Goal: Transaction & Acquisition: Purchase product/service

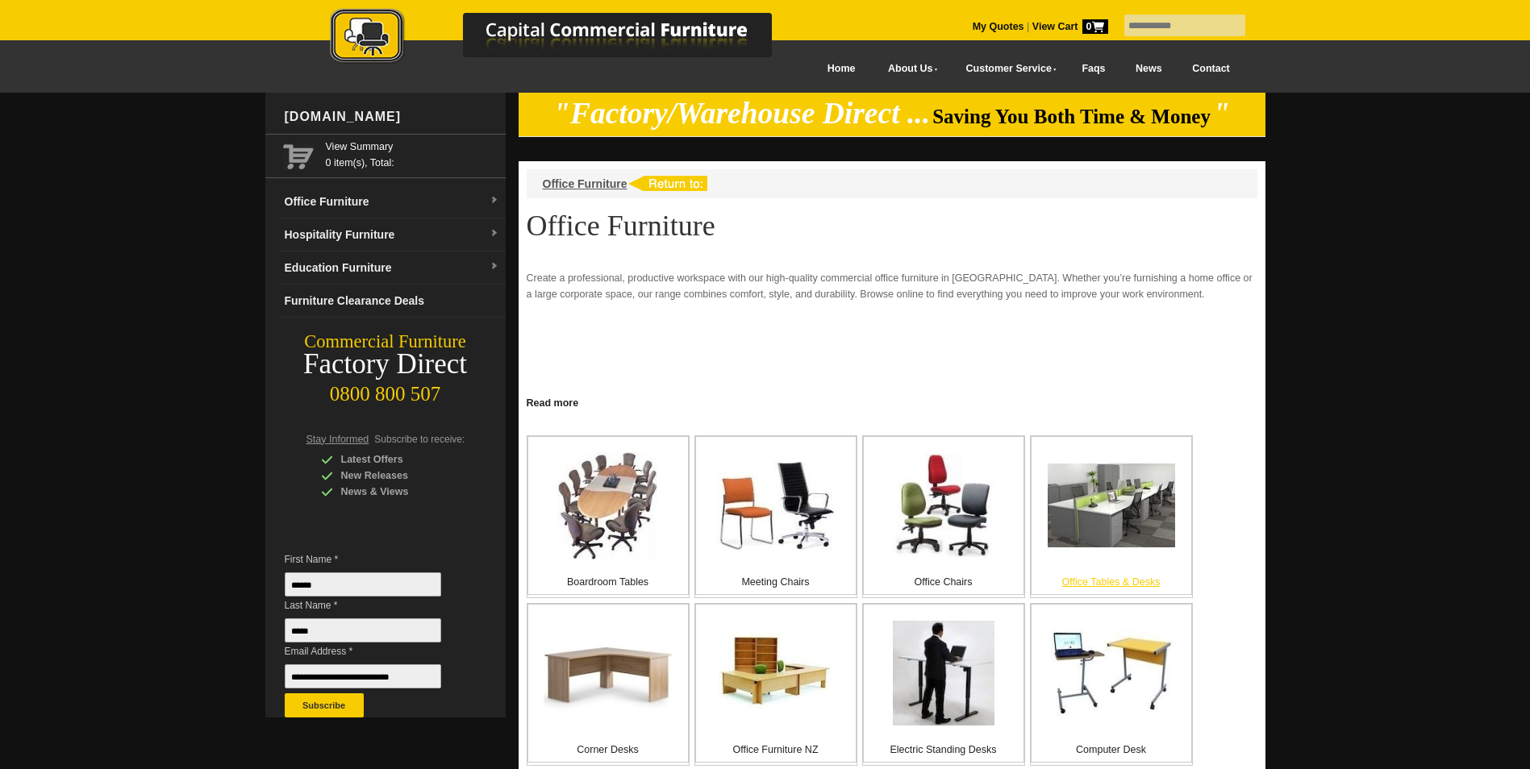
click at [1117, 520] on img at bounding box center [1111, 506] width 127 height 84
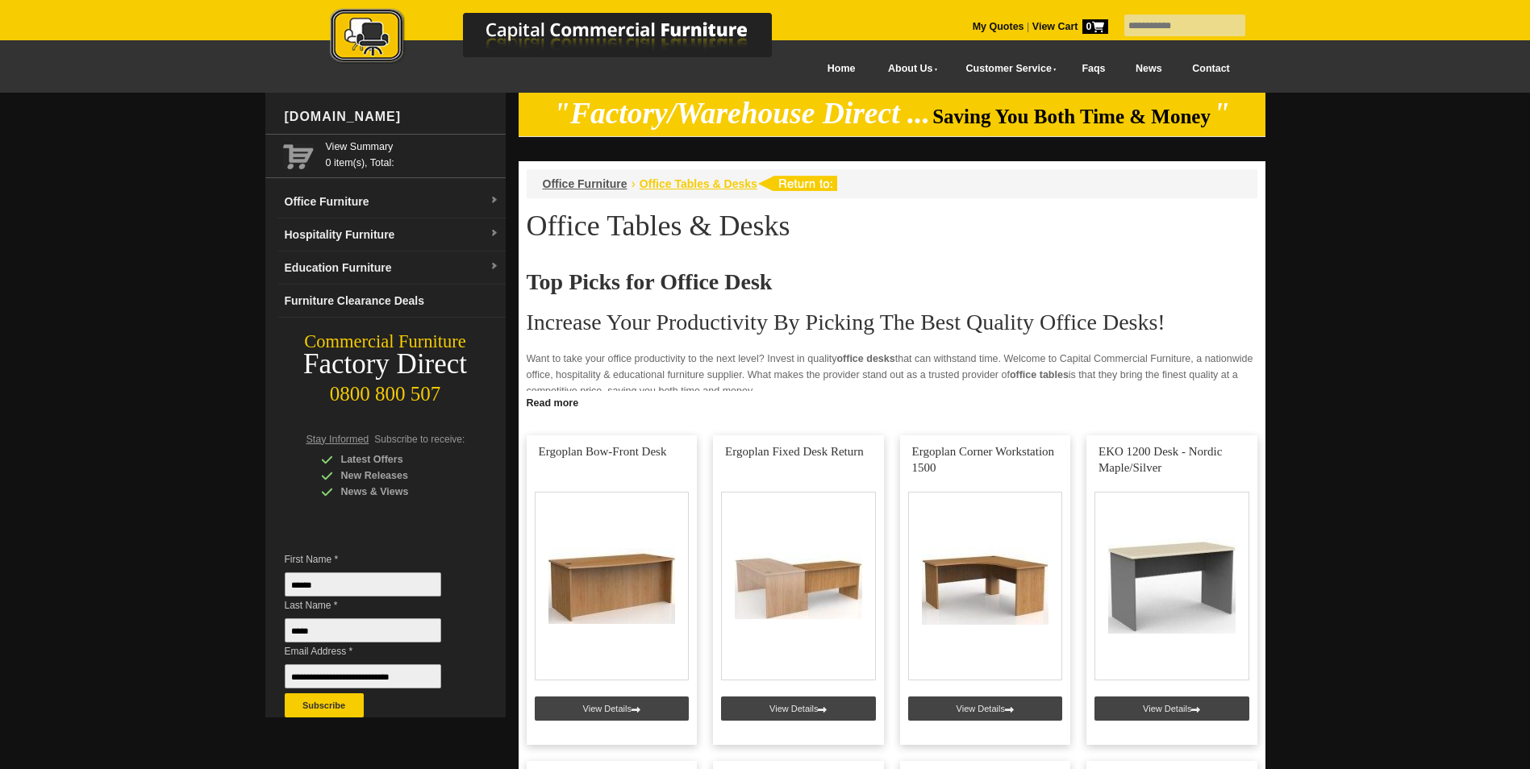
click at [660, 183] on span "Office Tables & Desks" at bounding box center [699, 183] width 118 height 13
click at [589, 187] on span "Office Furniture" at bounding box center [585, 183] width 85 height 13
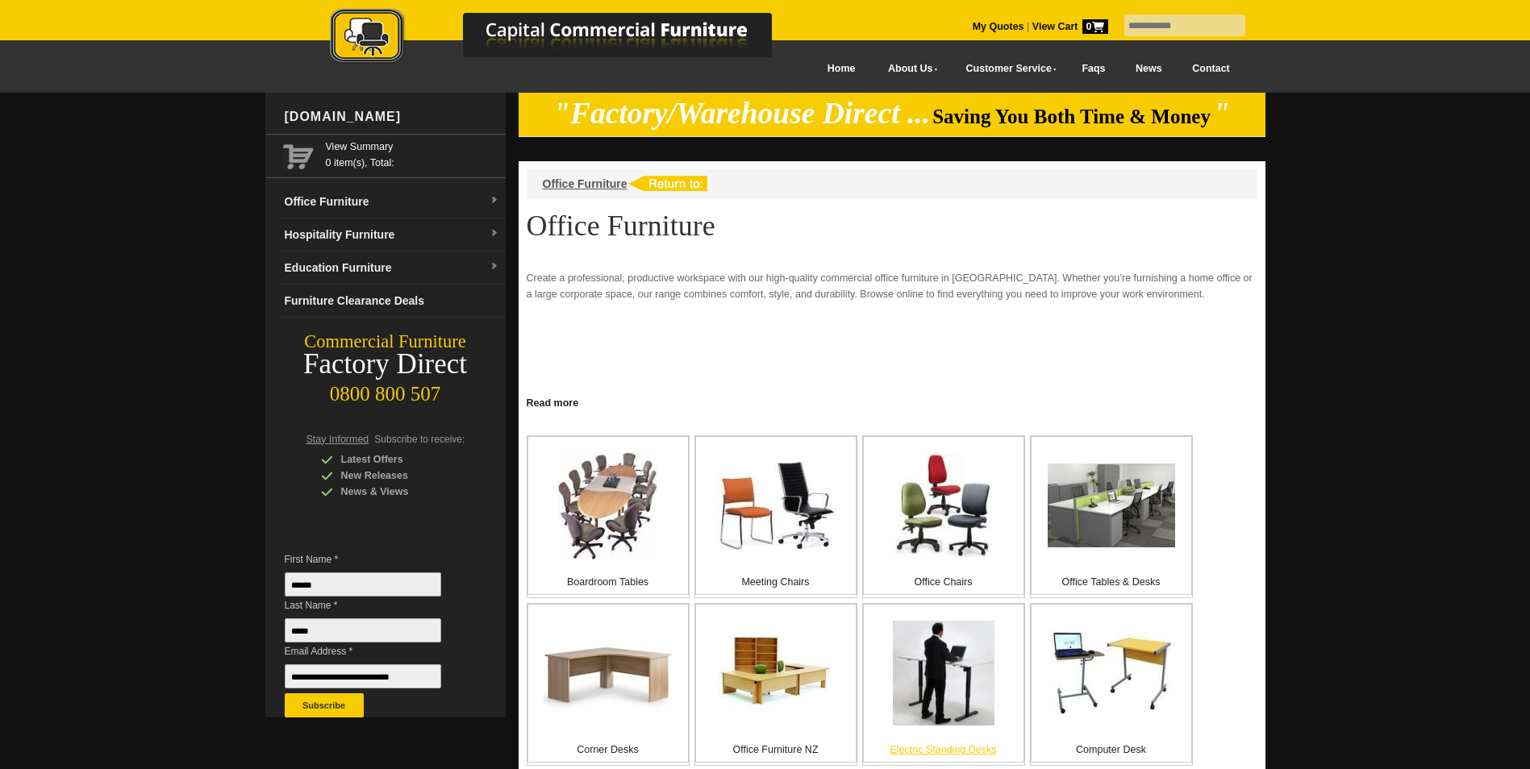
click at [916, 681] on img at bounding box center [944, 673] width 102 height 105
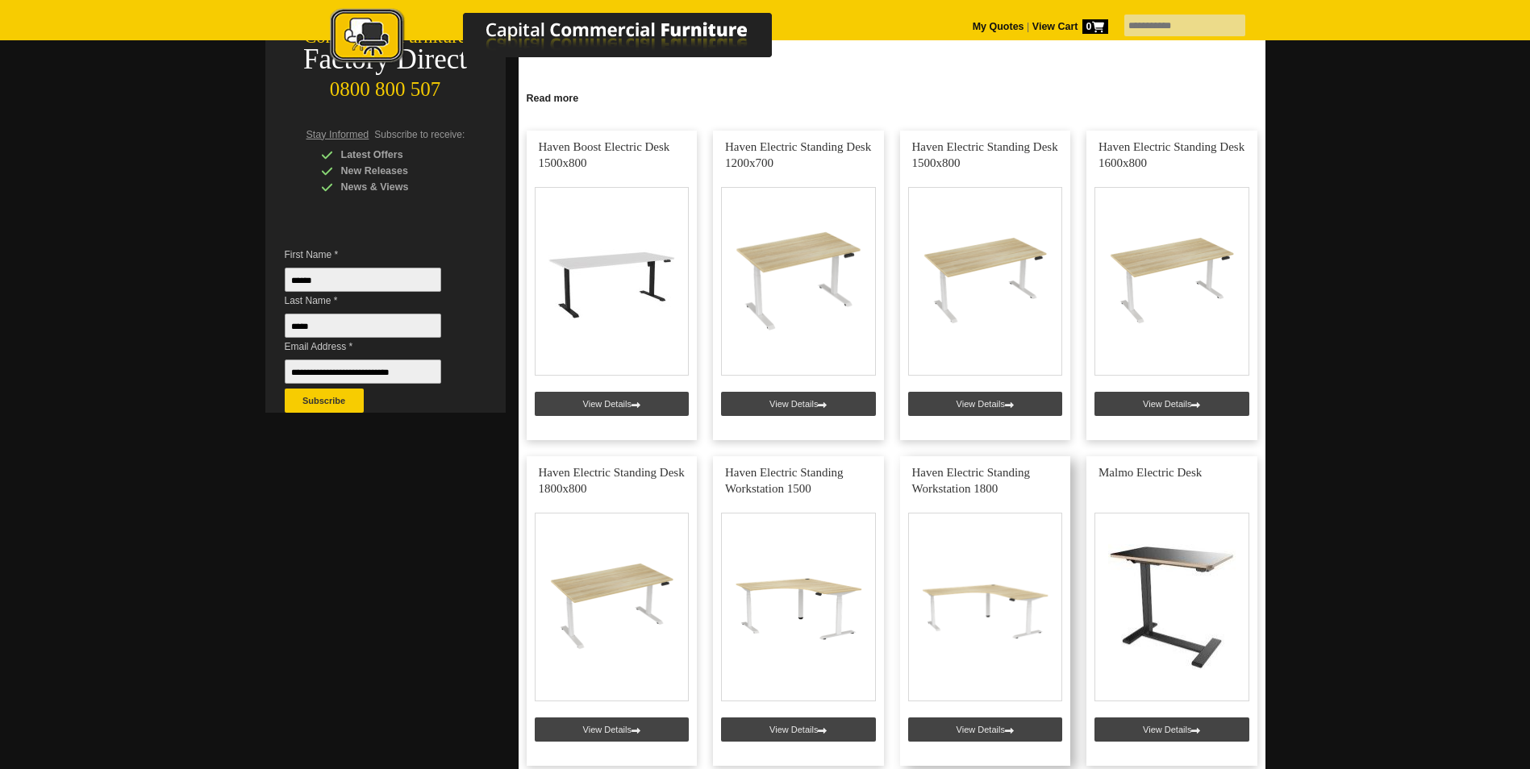
scroll to position [323, 0]
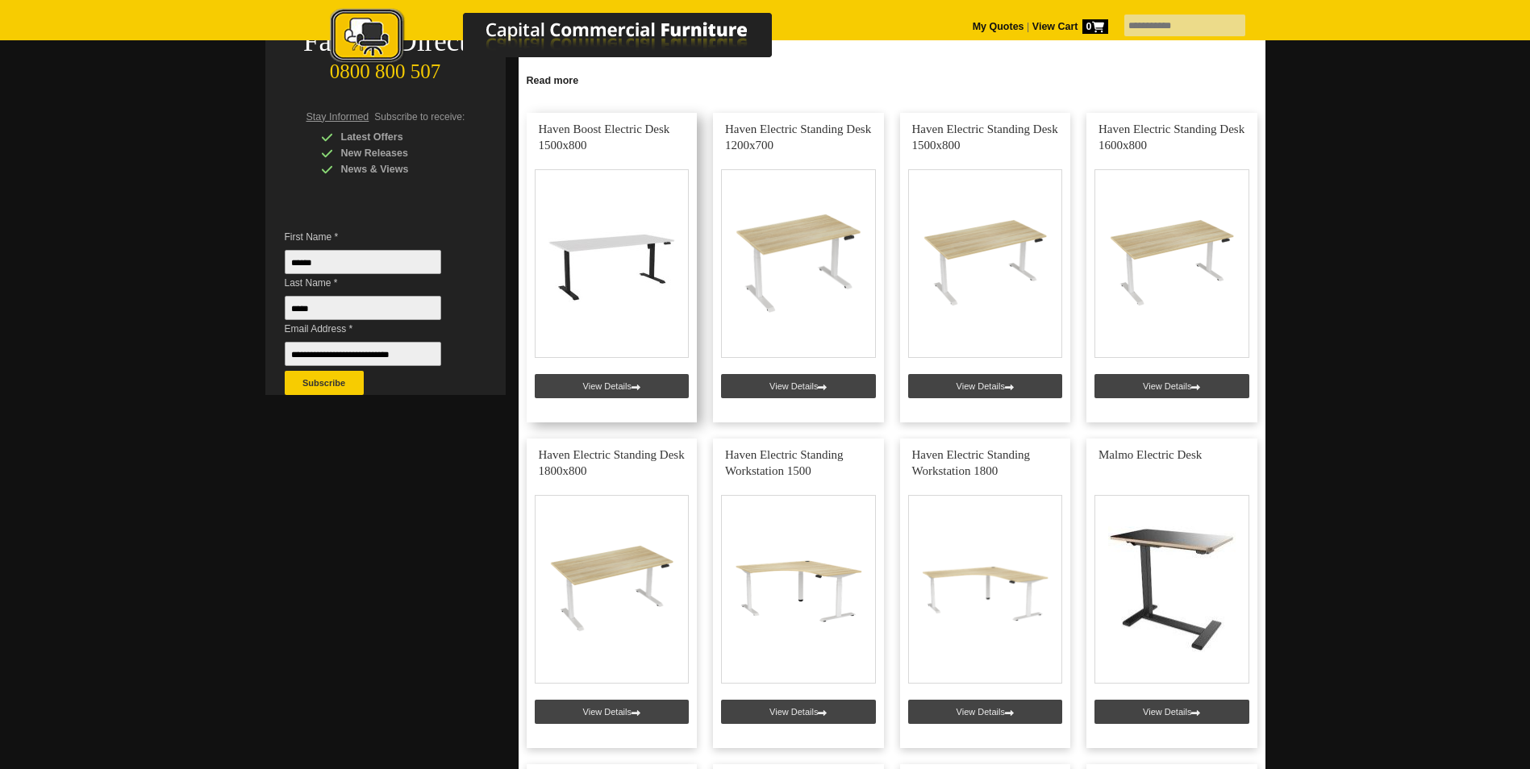
click at [607, 390] on link at bounding box center [612, 268] width 171 height 310
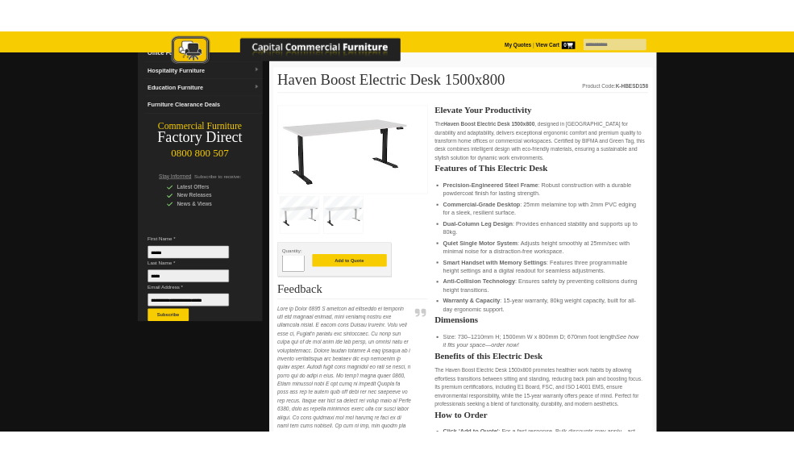
scroll to position [161, 0]
